Goal: Task Accomplishment & Management: Manage account settings

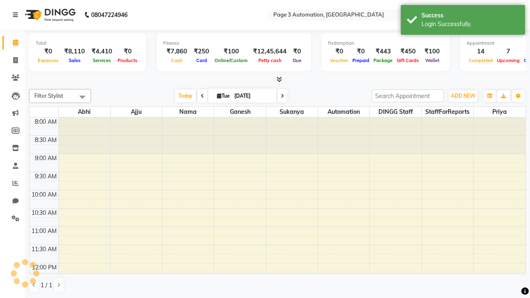
select select "en"
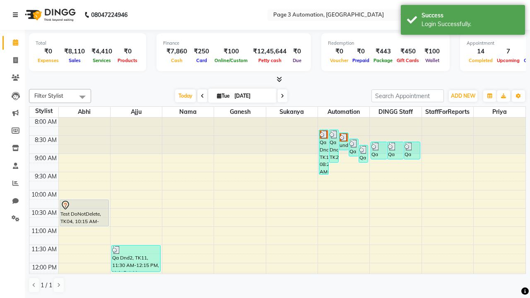
click at [17, 15] on icon at bounding box center [15, 15] width 5 height 6
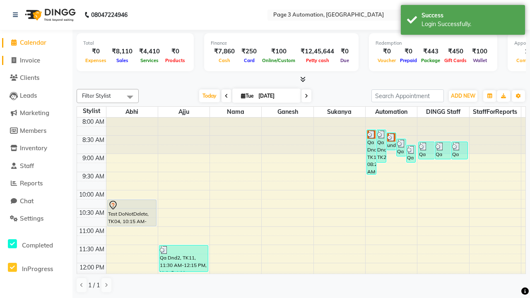
click at [36, 60] on span "Invoice" at bounding box center [30, 60] width 20 height 8
select select "2774"
select select "service"
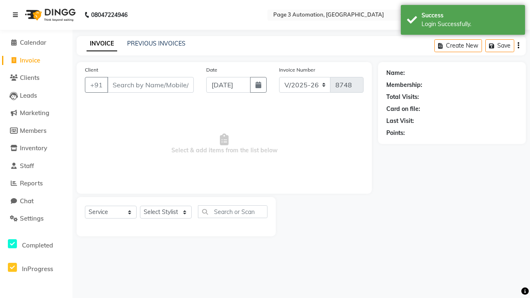
click at [17, 15] on icon at bounding box center [15, 15] width 5 height 6
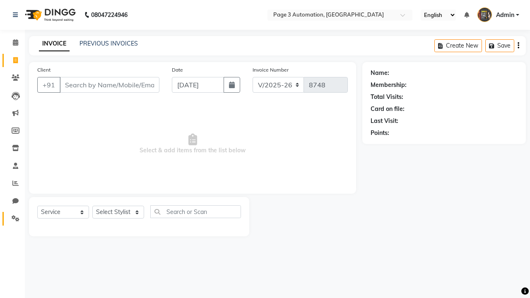
click at [12, 219] on icon at bounding box center [16, 218] width 8 height 6
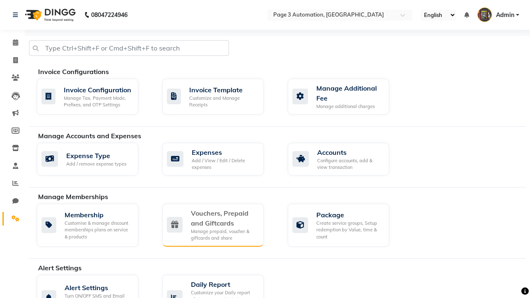
click at [224, 218] on div "Vouchers, Prepaid and Giftcards" at bounding box center [224, 218] width 66 height 20
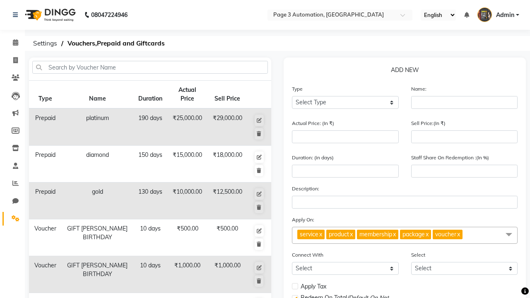
select select "V"
type input "Testing Voucher K2a"
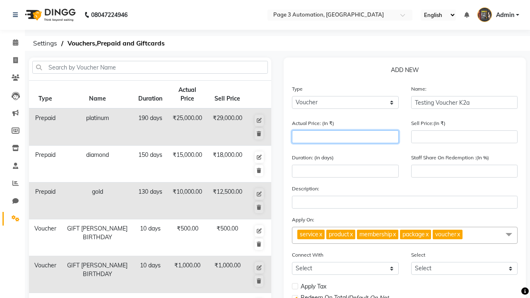
type input "1500"
type input "0"
type input "1500"
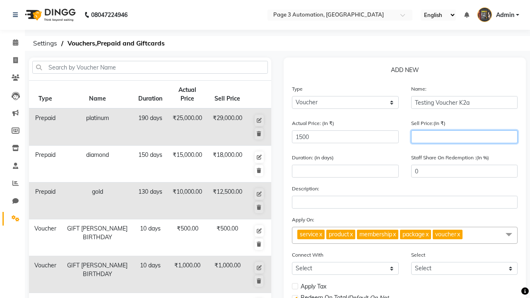
type input "1200"
type input "80"
type input "1200"
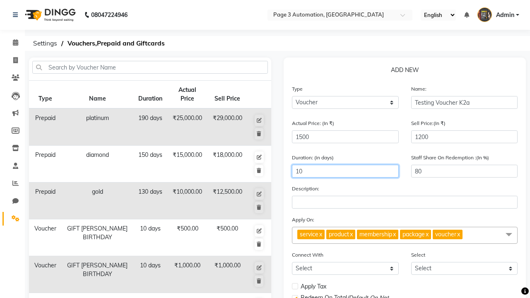
type input "10"
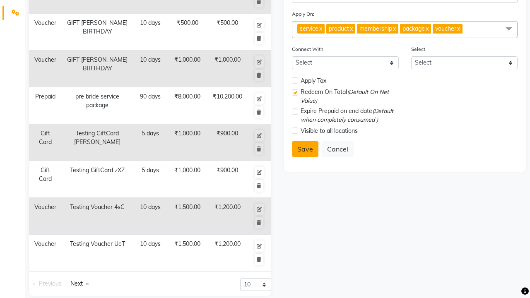
select select
checkbox input "false"
checkbox input "true"
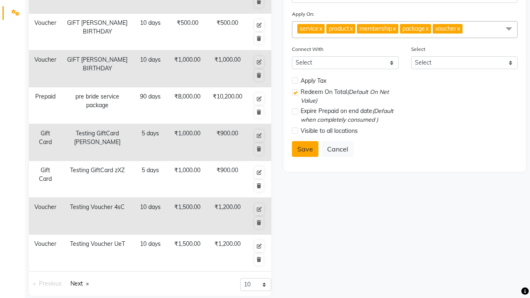
checkbox input "false"
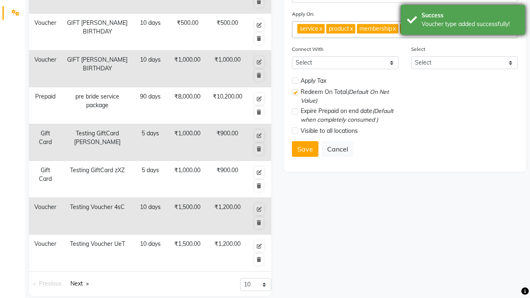
click at [463, 21] on div "Voucher type added successfully!" at bounding box center [470, 24] width 97 height 9
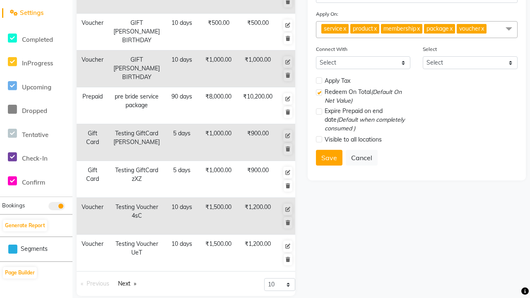
scroll to position [0, 0]
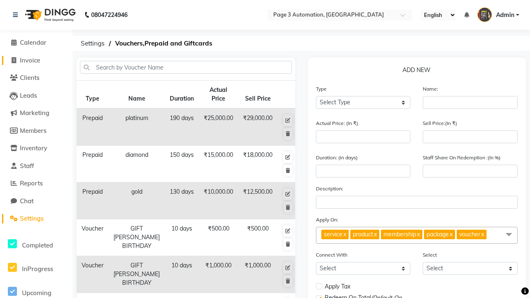
click at [36, 60] on span "Invoice" at bounding box center [30, 60] width 20 height 8
select select "2774"
select select "service"
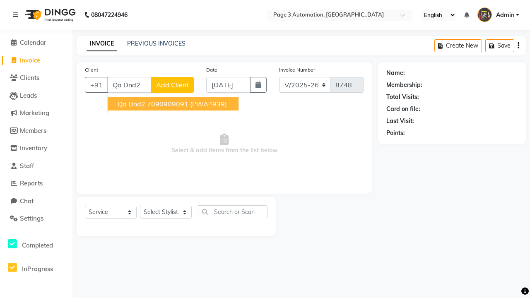
click at [174, 104] on ngb-highlight "7090909091" at bounding box center [167, 104] width 41 height 8
type input "7090909091"
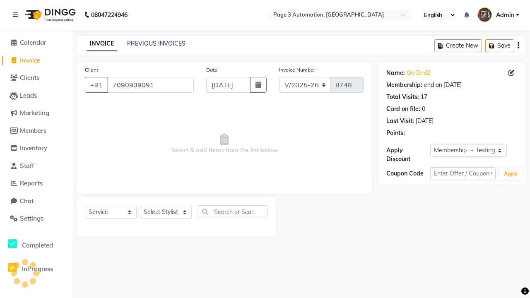
select select "0:"
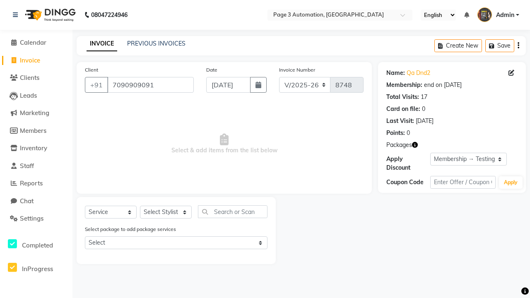
select select "V"
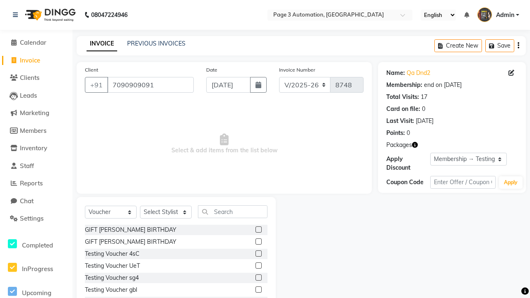
select select "71572"
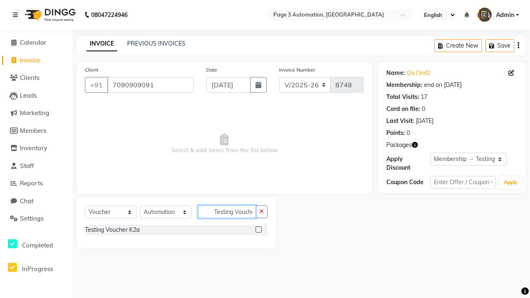
scroll to position [0, 5]
type input "Testing Voucher K2a"
click at [259, 230] on label at bounding box center [259, 230] width 6 height 6
click at [259, 230] on input "checkbox" at bounding box center [258, 229] width 5 height 5
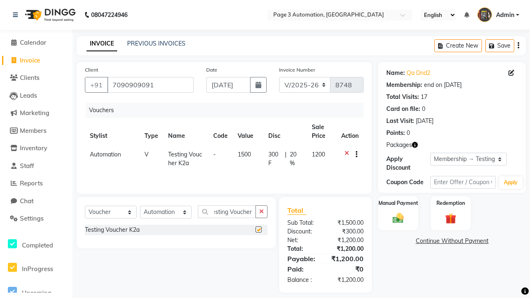
scroll to position [0, 0]
checkbox input "false"
click at [398, 203] on label "Manual Payment" at bounding box center [398, 203] width 41 height 8
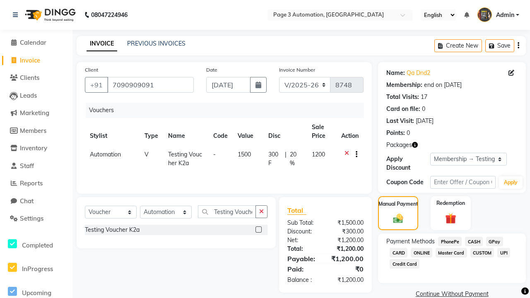
click at [474, 242] on span "CASH" at bounding box center [474, 242] width 18 height 10
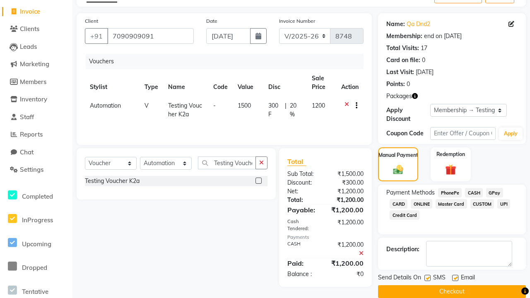
click at [428, 278] on label at bounding box center [428, 278] width 6 height 6
click at [428, 278] on input "checkbox" at bounding box center [427, 278] width 5 height 5
checkbox input "false"
click at [455, 278] on label at bounding box center [455, 278] width 6 height 6
click at [455, 278] on input "checkbox" at bounding box center [454, 278] width 5 height 5
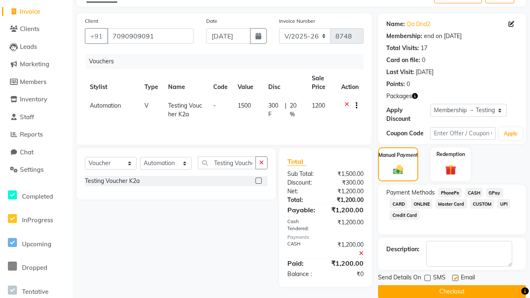
checkbox input "false"
click at [452, 292] on button "Checkout" at bounding box center [452, 291] width 148 height 13
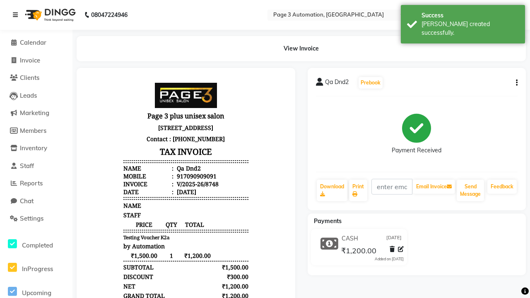
click at [463, 21] on div "[PERSON_NAME] created successfully." at bounding box center [470, 28] width 97 height 17
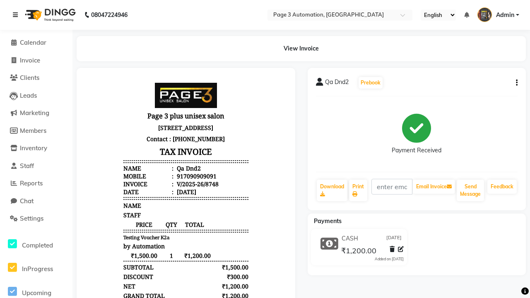
click at [17, 15] on icon at bounding box center [15, 15] width 5 height 6
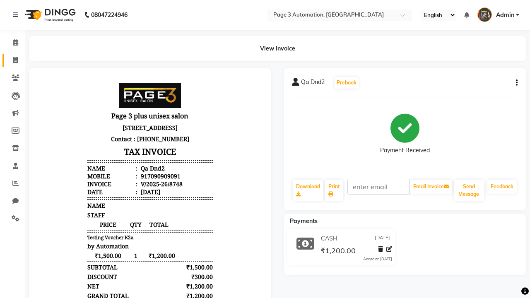
click at [12, 60] on span at bounding box center [15, 61] width 15 height 10
select select "2774"
select select "service"
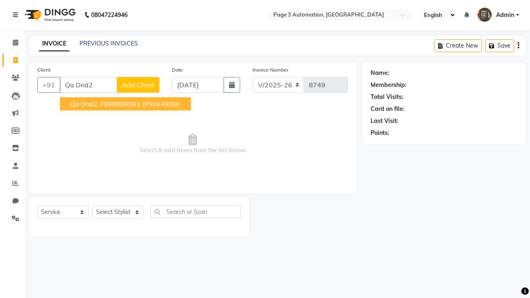
click at [126, 104] on ngb-highlight "7090909091" at bounding box center [119, 104] width 41 height 8
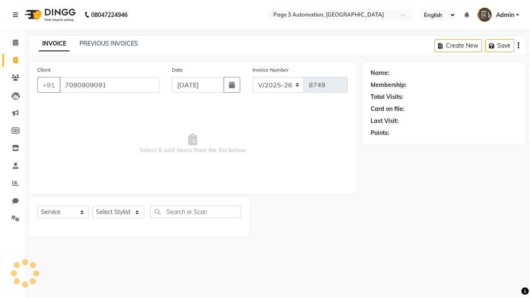
type input "7090909091"
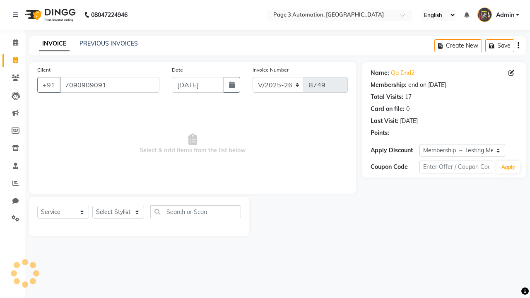
select select "0:"
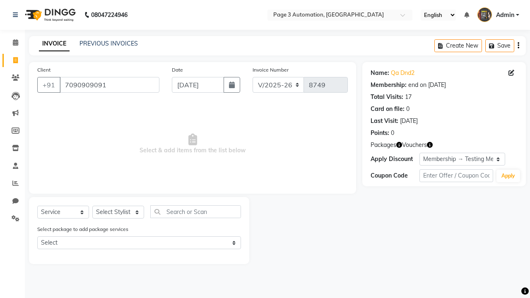
select select "71572"
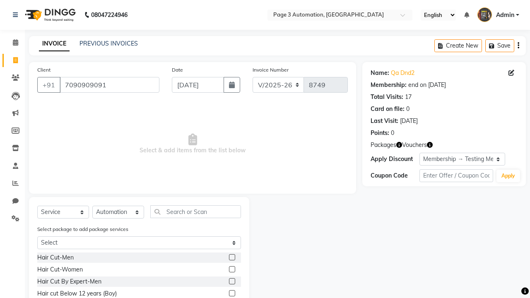
click at [232, 282] on label at bounding box center [232, 281] width 6 height 6
click at [232, 282] on input "checkbox" at bounding box center [231, 281] width 5 height 5
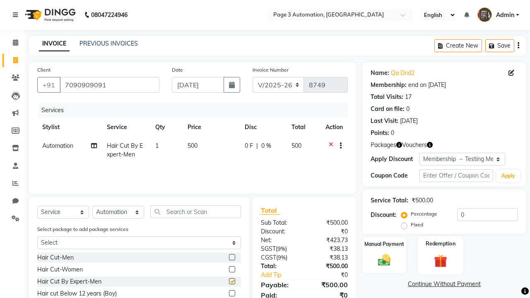
click at [441, 244] on label "Redemption" at bounding box center [441, 244] width 30 height 8
checkbox input "false"
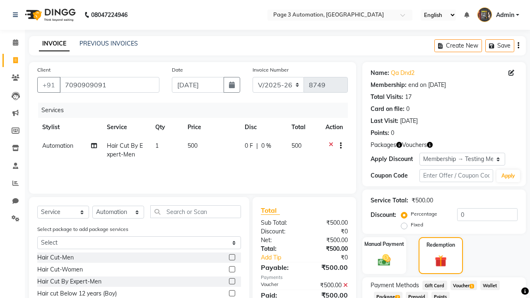
scroll to position [76, 0]
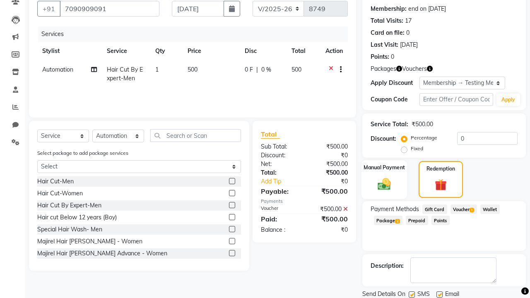
click at [384, 168] on label "Manual Payment" at bounding box center [384, 168] width 41 height 8
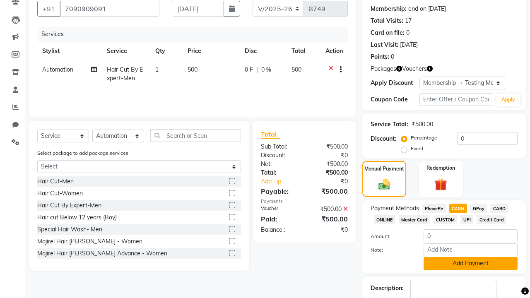
click at [471, 264] on button "Add Payment" at bounding box center [471, 263] width 94 height 13
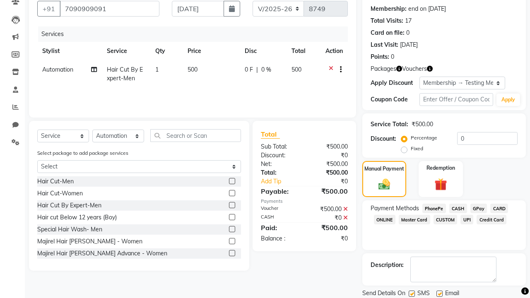
click at [412, 294] on label at bounding box center [412, 294] width 6 height 6
click at [412, 294] on input "checkbox" at bounding box center [411, 294] width 5 height 5
checkbox input "false"
click at [440, 294] on label at bounding box center [440, 294] width 6 height 6
click at [440, 294] on input "checkbox" at bounding box center [439, 294] width 5 height 5
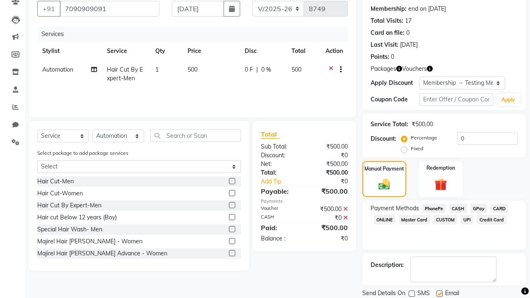
checkbox input "false"
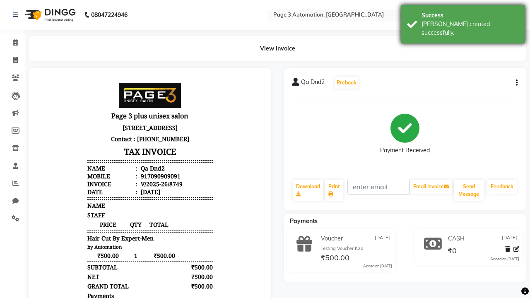
click at [463, 21] on div "[PERSON_NAME] created successfully." at bounding box center [470, 28] width 97 height 17
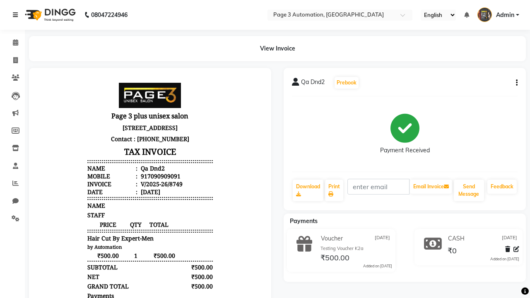
click at [17, 15] on icon at bounding box center [15, 15] width 5 height 6
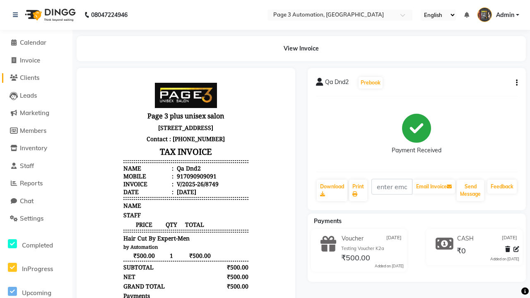
click at [36, 78] on span "Clients" at bounding box center [29, 78] width 19 height 8
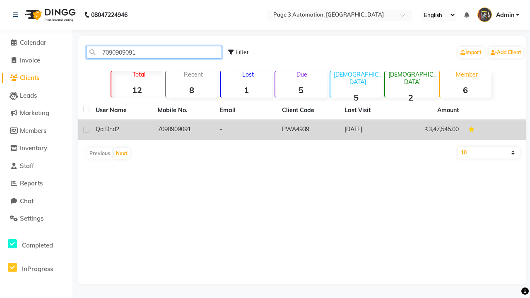
type input "7090909091"
click at [184, 130] on td "7090909091" at bounding box center [184, 130] width 62 height 20
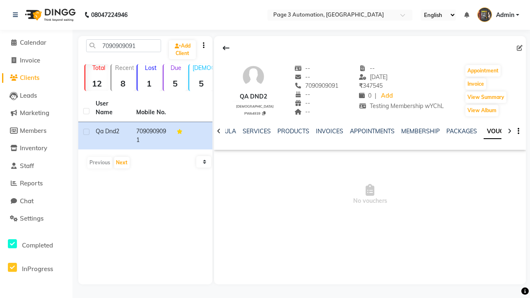
scroll to position [0, 191]
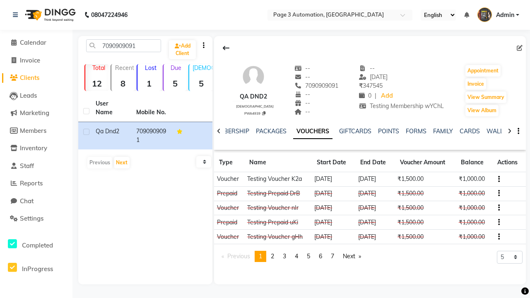
click at [498, 179] on button "button" at bounding box center [497, 179] width 5 height 9
click at [461, 179] on div "Edit" at bounding box center [461, 179] width 52 height 10
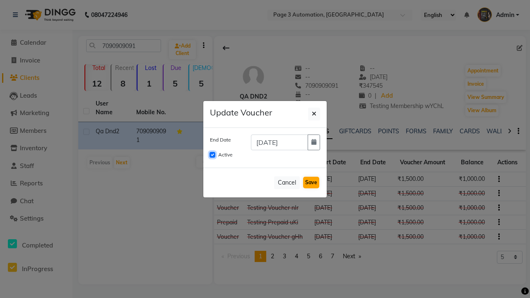
click at [213, 155] on input "Active" at bounding box center [213, 155] width 6 height 6
checkbox input "false"
click at [311, 183] on button "Save" at bounding box center [311, 183] width 16 height 12
checkbox input "false"
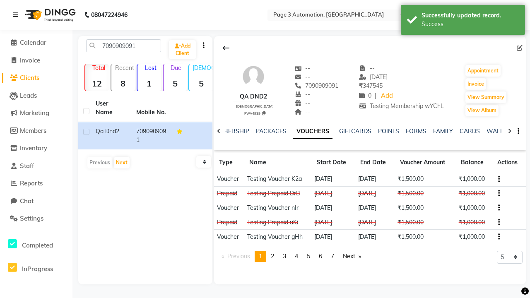
click at [463, 21] on div "Success" at bounding box center [470, 24] width 97 height 9
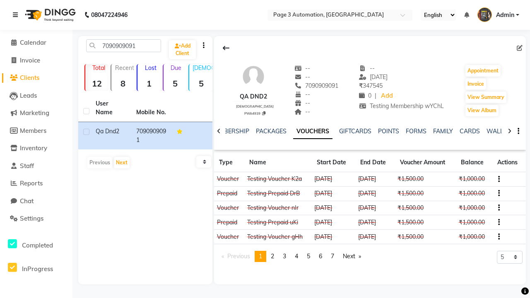
click at [17, 15] on icon at bounding box center [15, 15] width 5 height 6
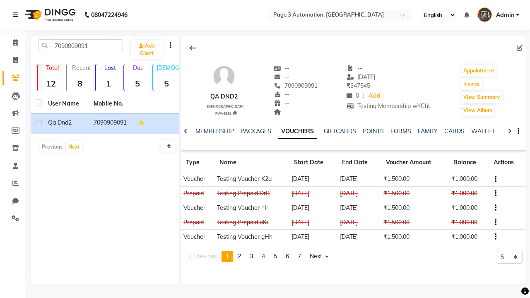
scroll to position [0, 173]
click at [12, 219] on icon at bounding box center [16, 218] width 8 height 6
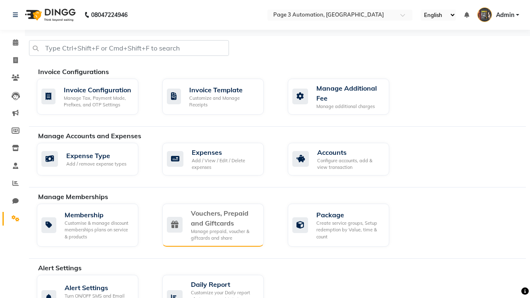
click at [224, 218] on div "Vouchers, Prepaid and Giftcards" at bounding box center [224, 218] width 66 height 20
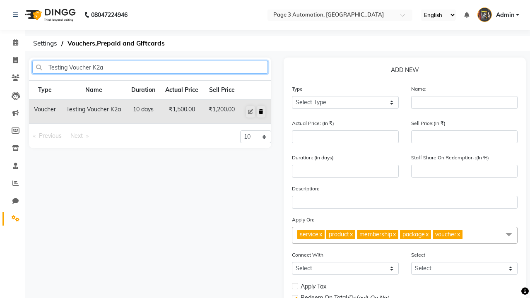
type input "Testing Voucher K2a"
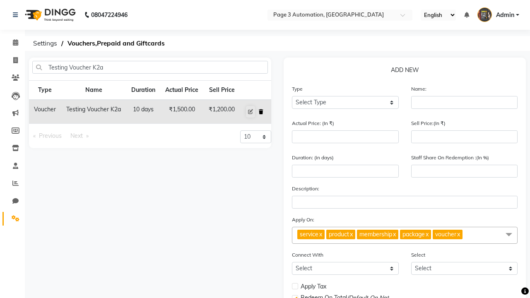
click at [261, 112] on icon at bounding box center [261, 111] width 5 height 5
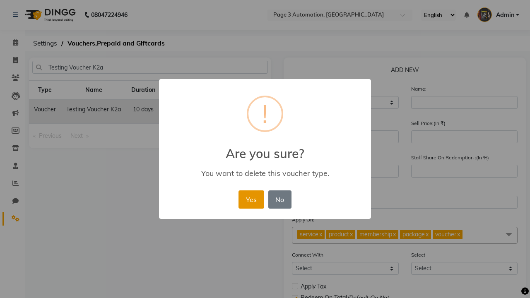
click at [251, 199] on button "Yes" at bounding box center [251, 200] width 25 height 18
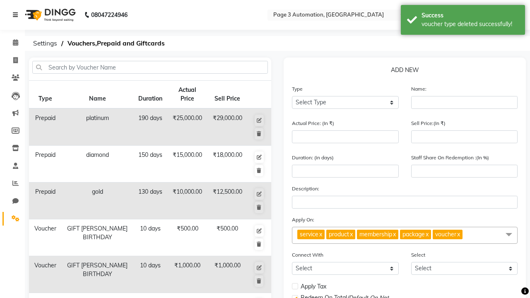
click at [463, 21] on div "voucher type deleted successfully!" at bounding box center [470, 24] width 97 height 9
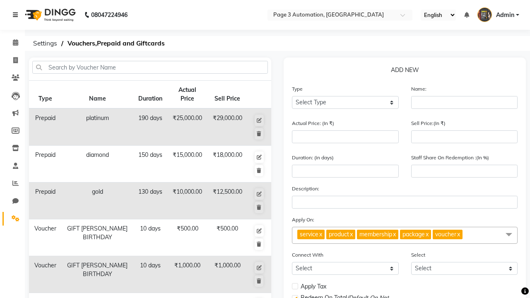
click at [17, 15] on icon at bounding box center [15, 15] width 5 height 6
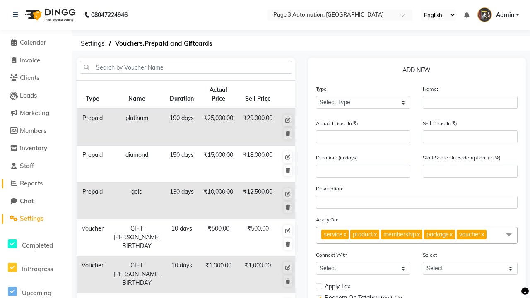
click at [36, 184] on span "Reports" at bounding box center [31, 183] width 23 height 8
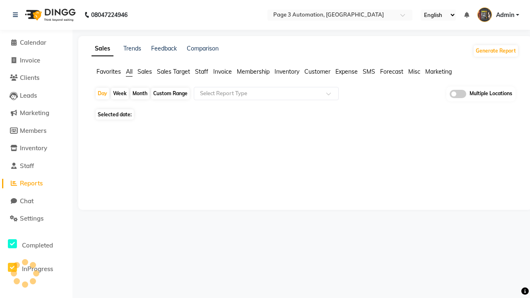
type input "Invoice"
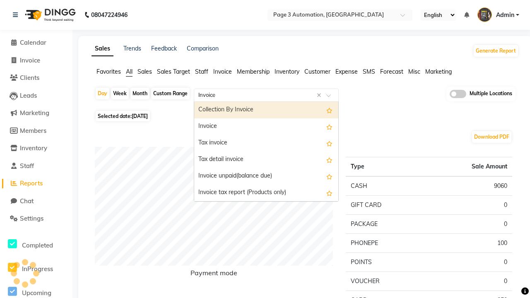
click at [266, 127] on div "Invoice" at bounding box center [266, 126] width 144 height 17
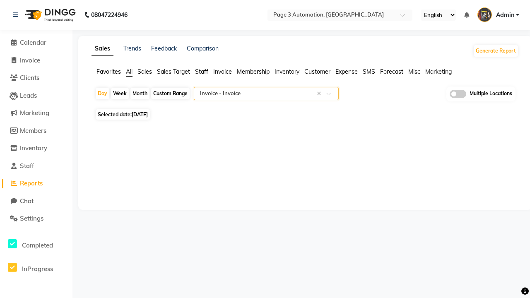
select select "full_report"
select select "csv"
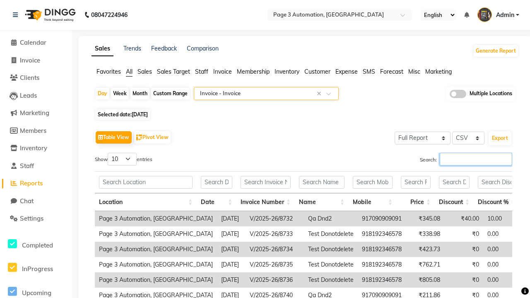
type input "V/2025-26/8749"
